Goal: Find specific page/section: Find specific page/section

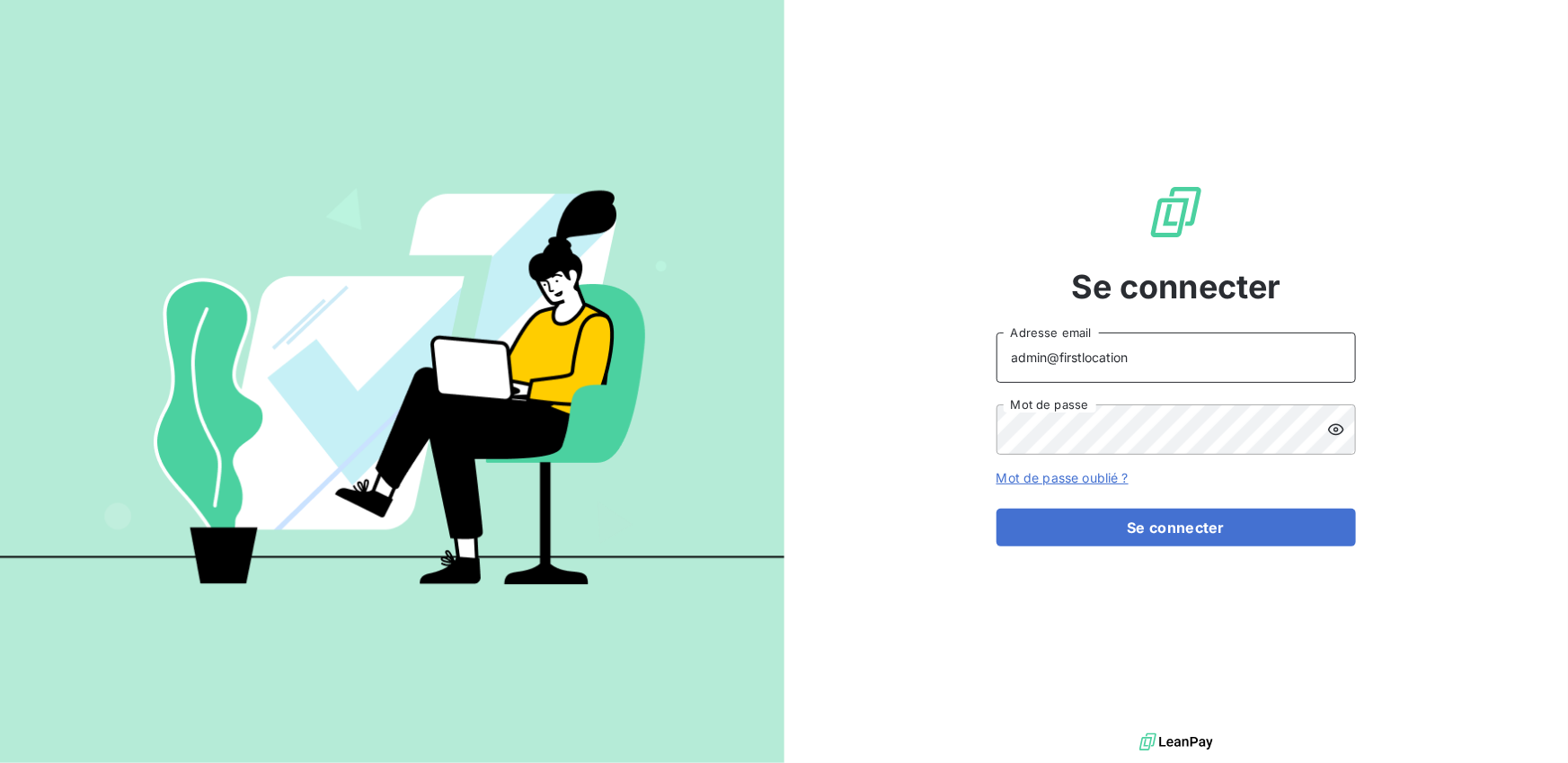
click at [1148, 365] on input "admin@firstlocation" at bounding box center [1176, 358] width 360 height 50
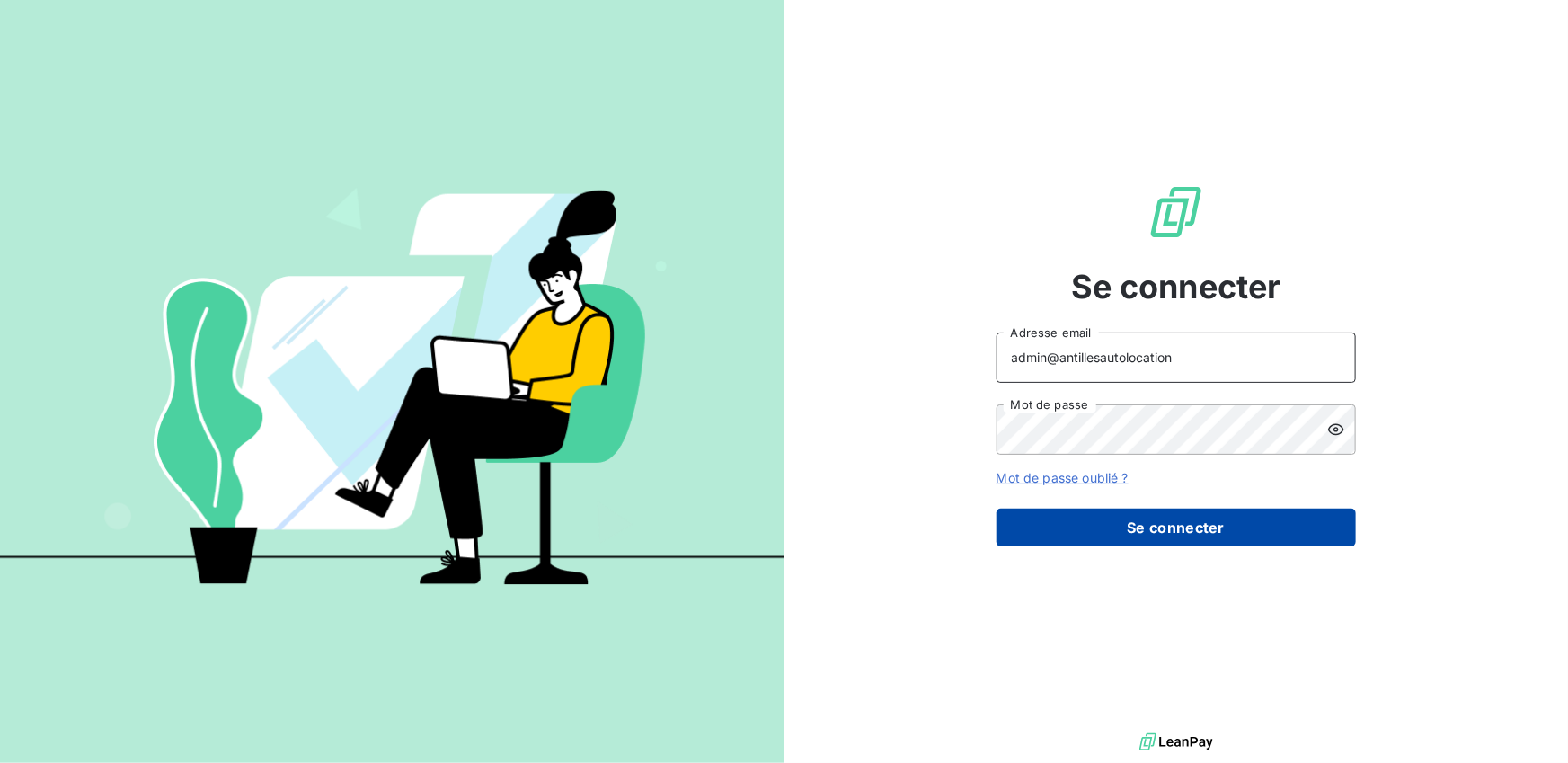
type input "admin@antillesautolocation"
click at [1140, 523] on button "Se connecter" at bounding box center [1176, 527] width 360 height 38
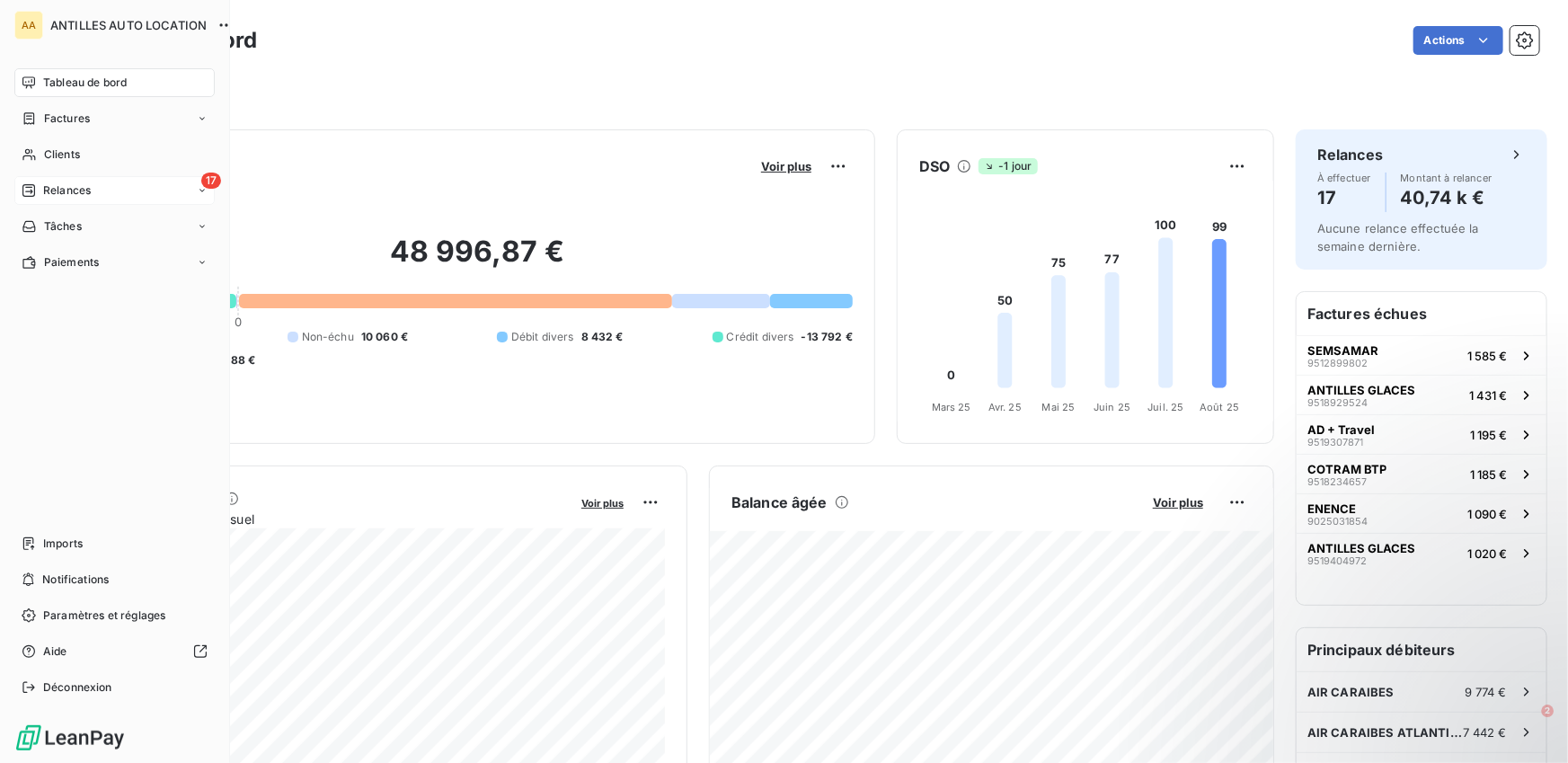
click at [86, 189] on span "Relances" at bounding box center [66, 190] width 47 height 16
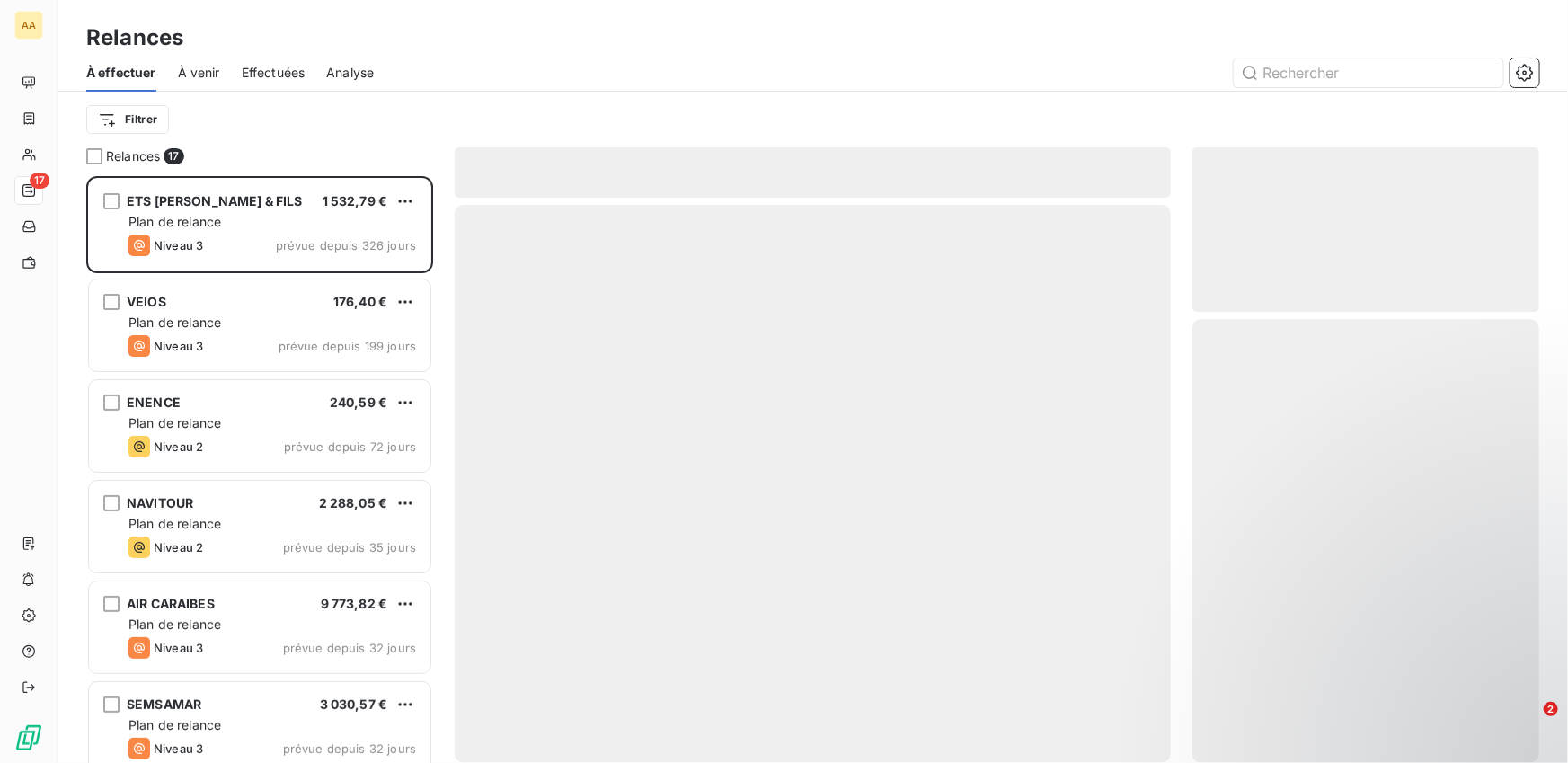
scroll to position [586, 347]
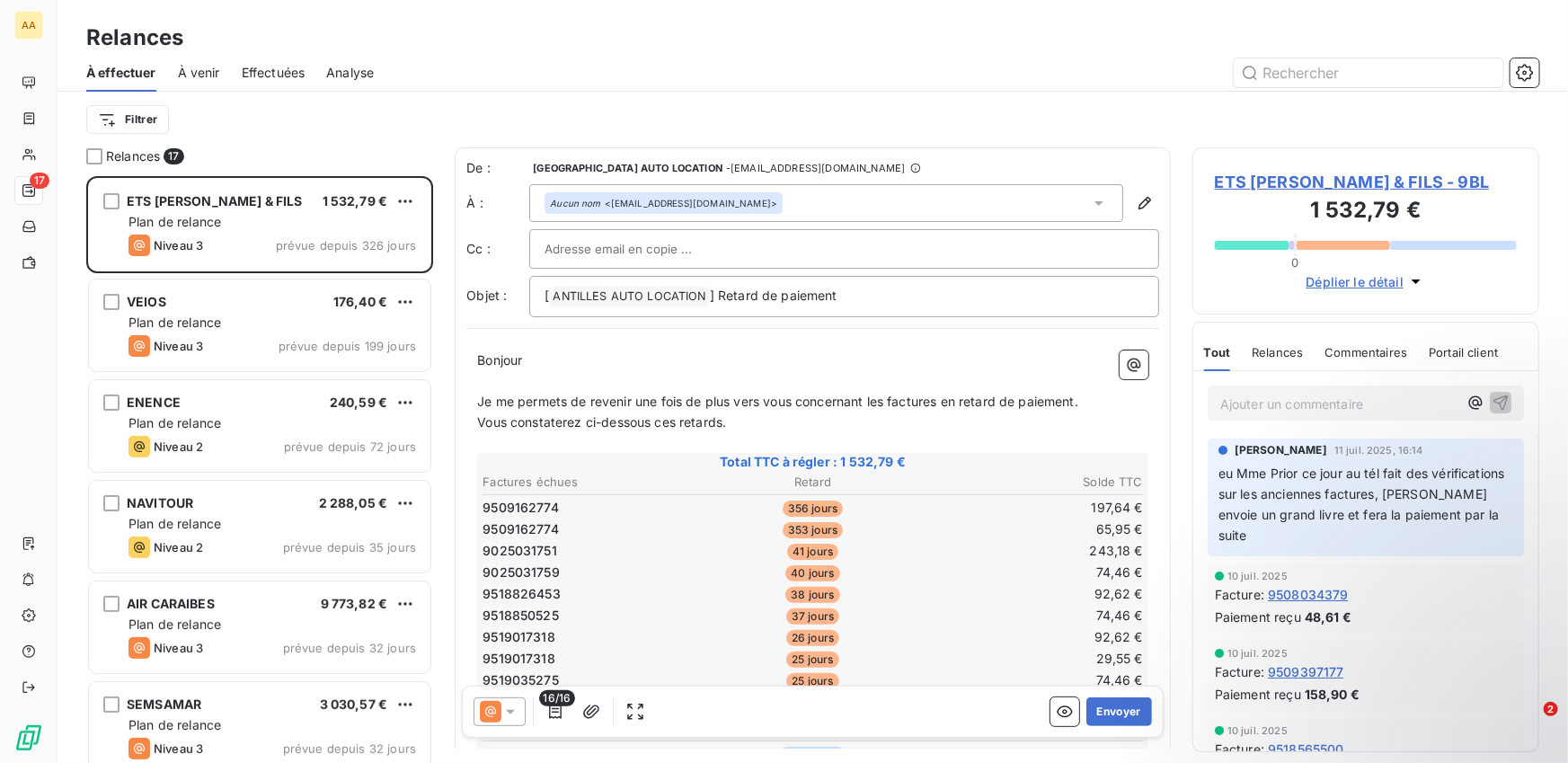
click at [283, 73] on span "Effectuées" at bounding box center [273, 72] width 64 height 18
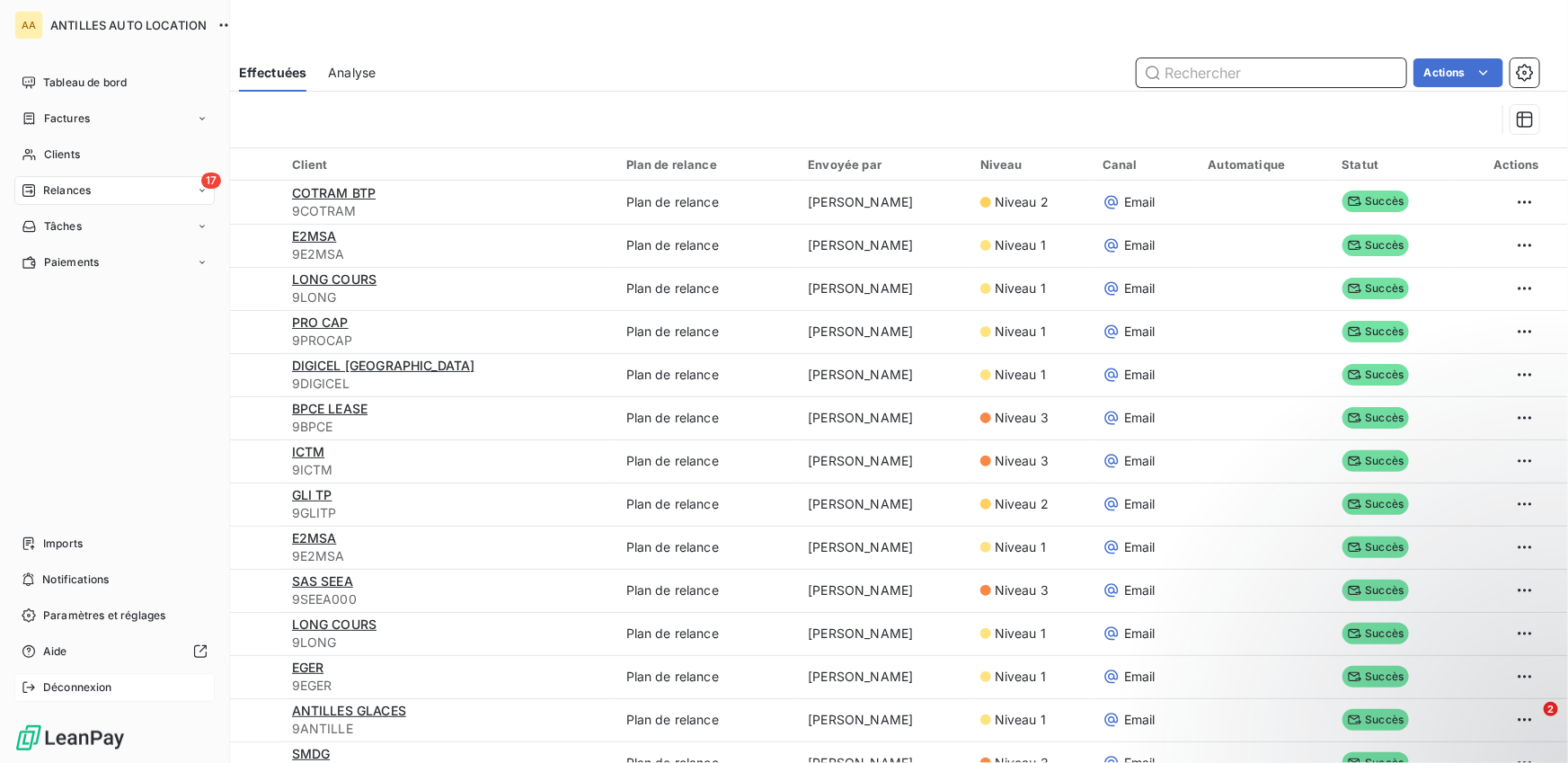
click at [28, 691] on icon at bounding box center [28, 687] width 14 height 14
